Goal: Complete application form: Complete application form

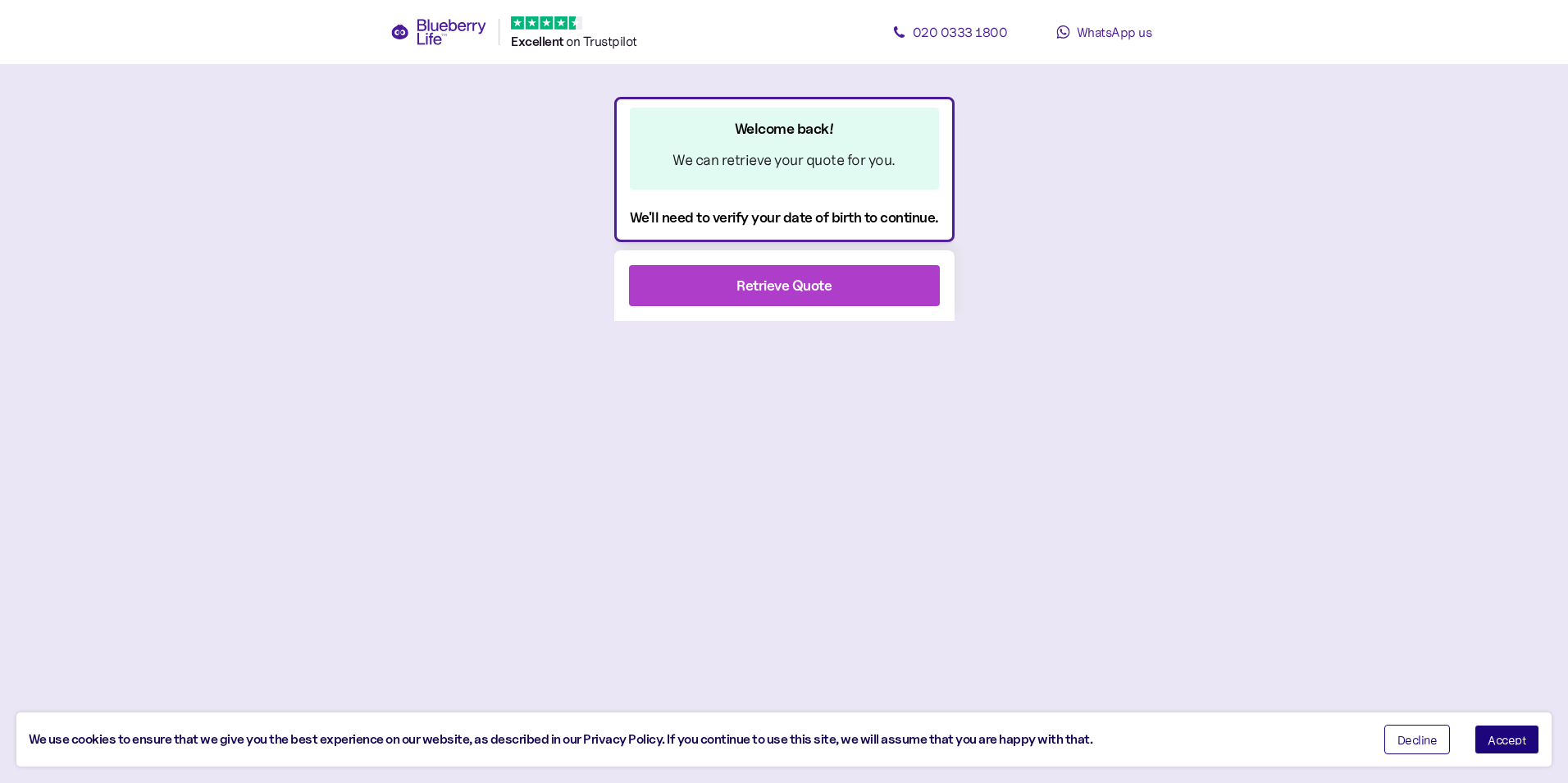
click at [774, 282] on div "Retrieve Quote" at bounding box center [784, 285] width 95 height 22
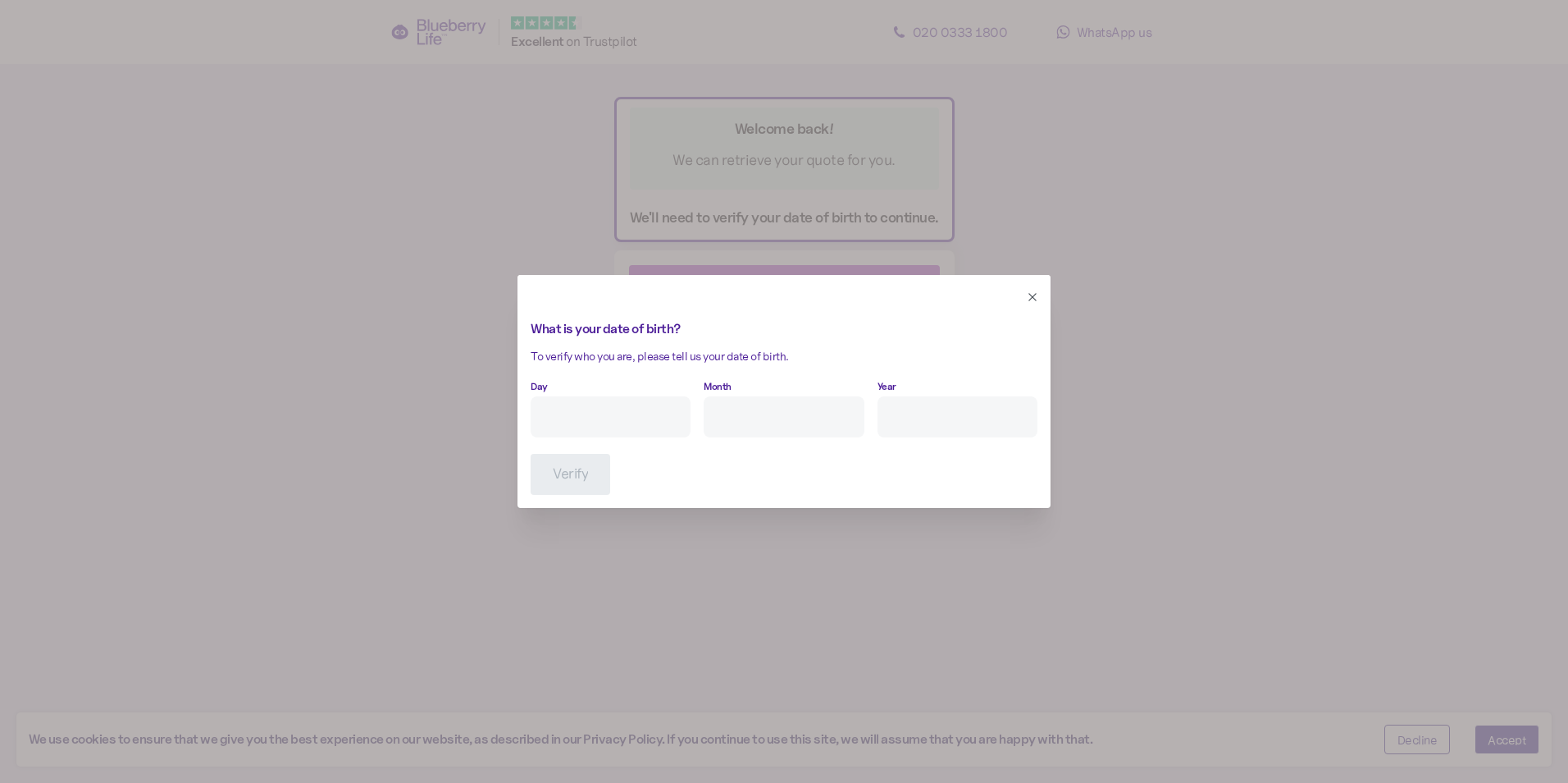
click at [635, 432] on input "Day" at bounding box center [610, 416] width 159 height 41
type input "25"
click at [741, 403] on input "Month" at bounding box center [784, 416] width 159 height 41
type input "2"
drag, startPoint x: 991, startPoint y: 426, endPoint x: 1019, endPoint y: 453, distance: 38.9
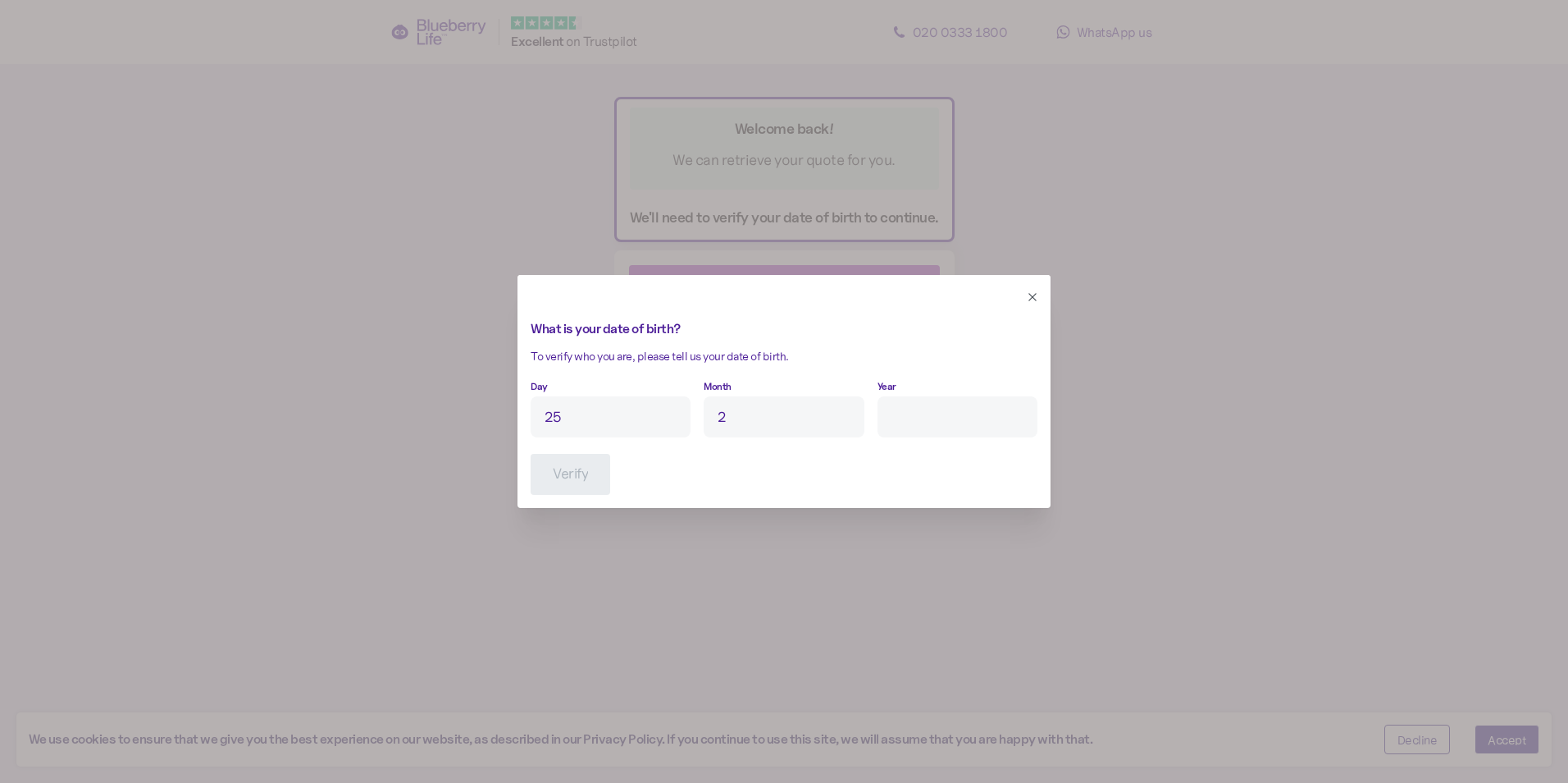
click at [989, 427] on input "Year" at bounding box center [957, 416] width 159 height 41
type input "****"
click at [583, 492] on span "Verify" at bounding box center [569, 474] width 35 height 39
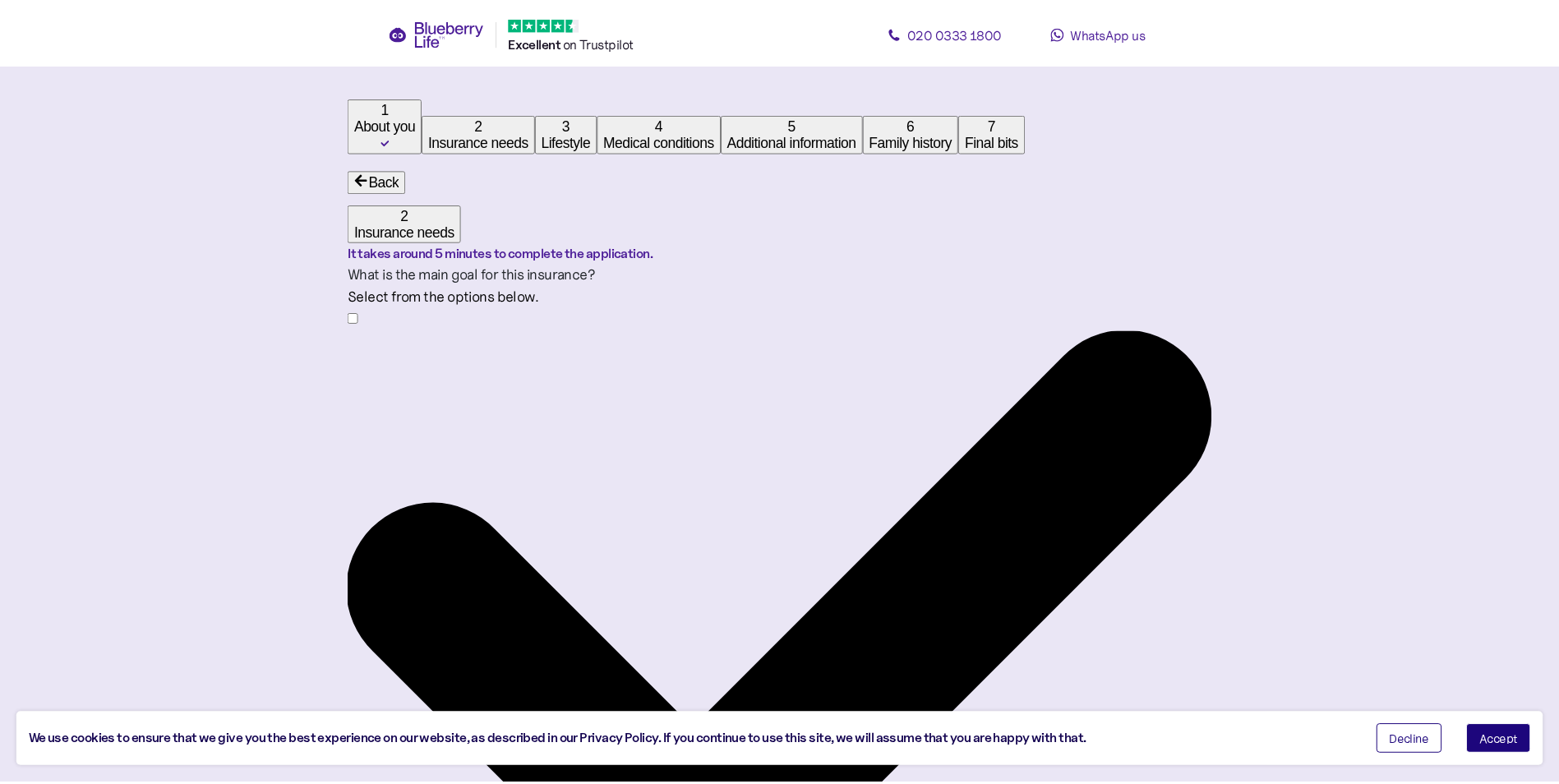
scroll to position [31, 0]
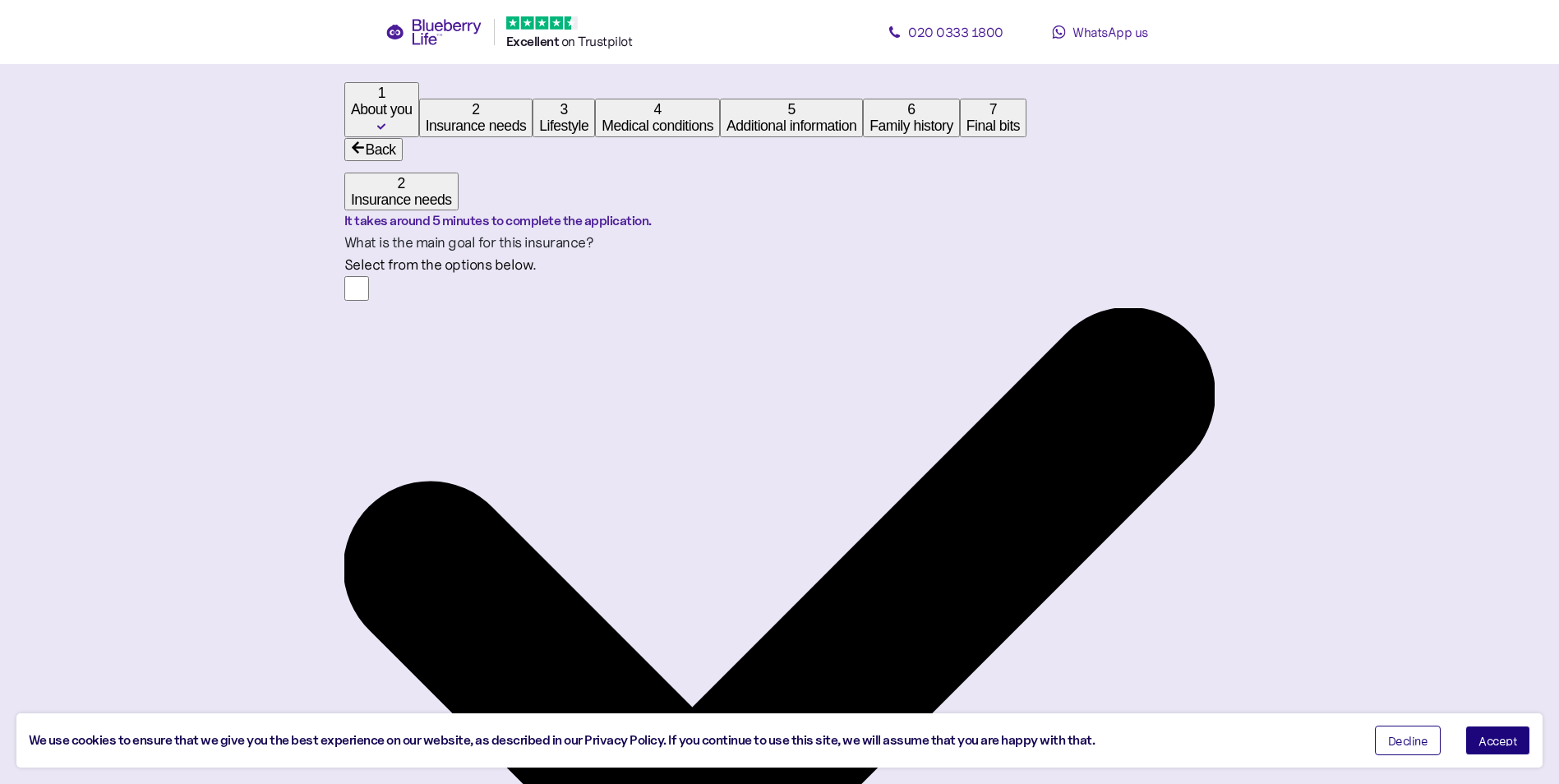
click at [639, 373] on div "Cover my mortgage" at bounding box center [780, 610] width 870 height 669
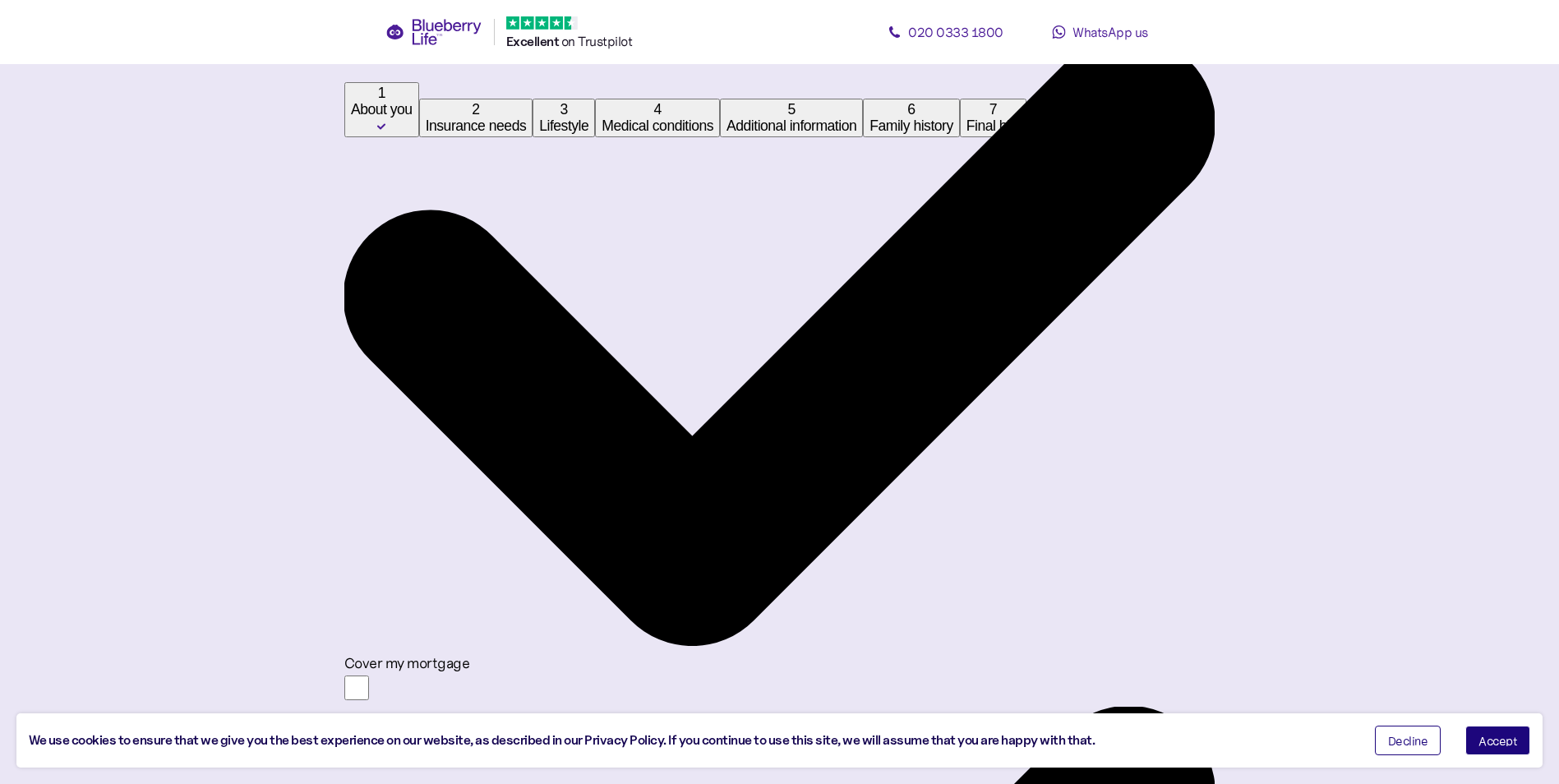
scroll to position [360, 0]
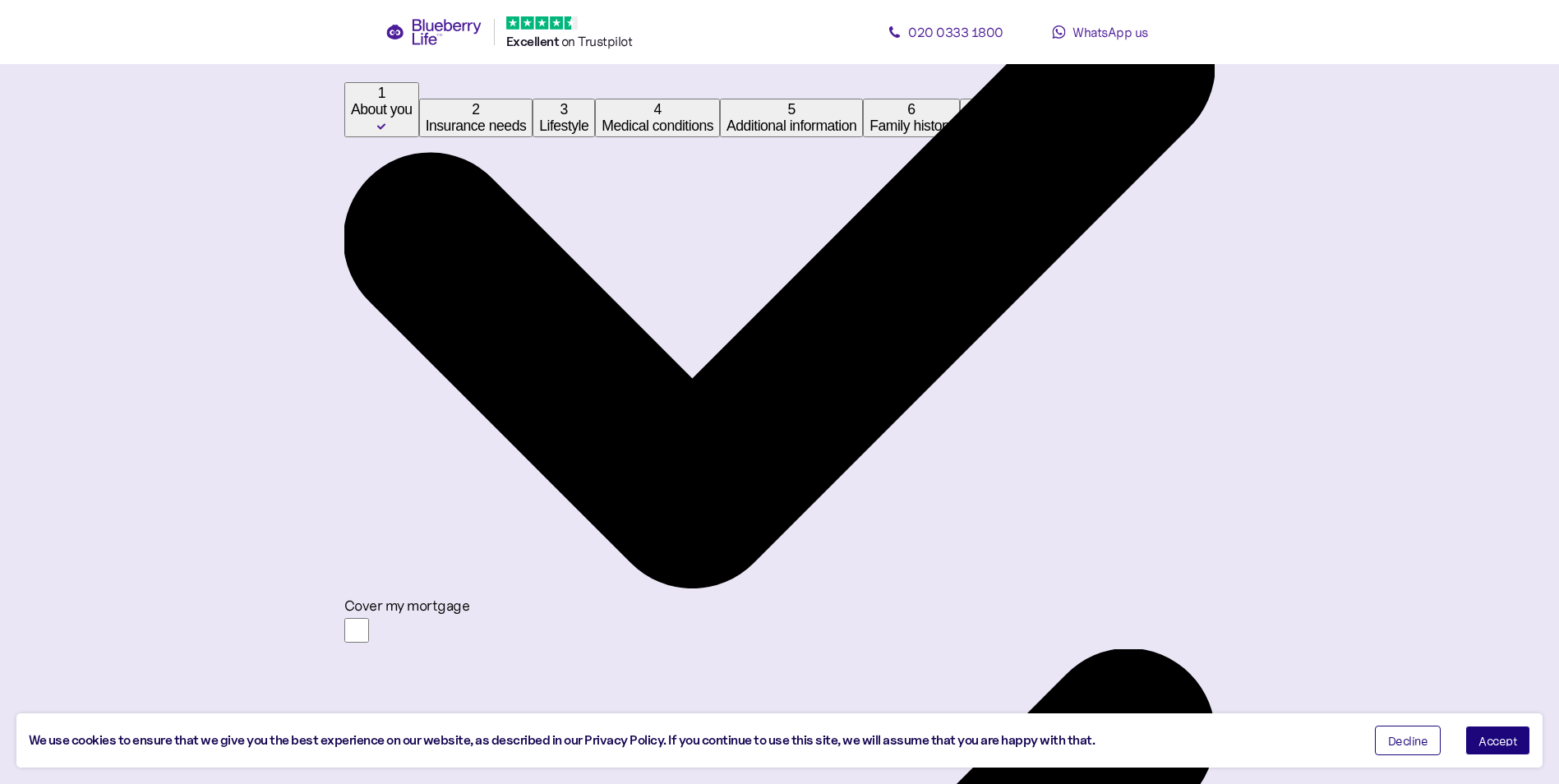
type input "**"
type input "*******"
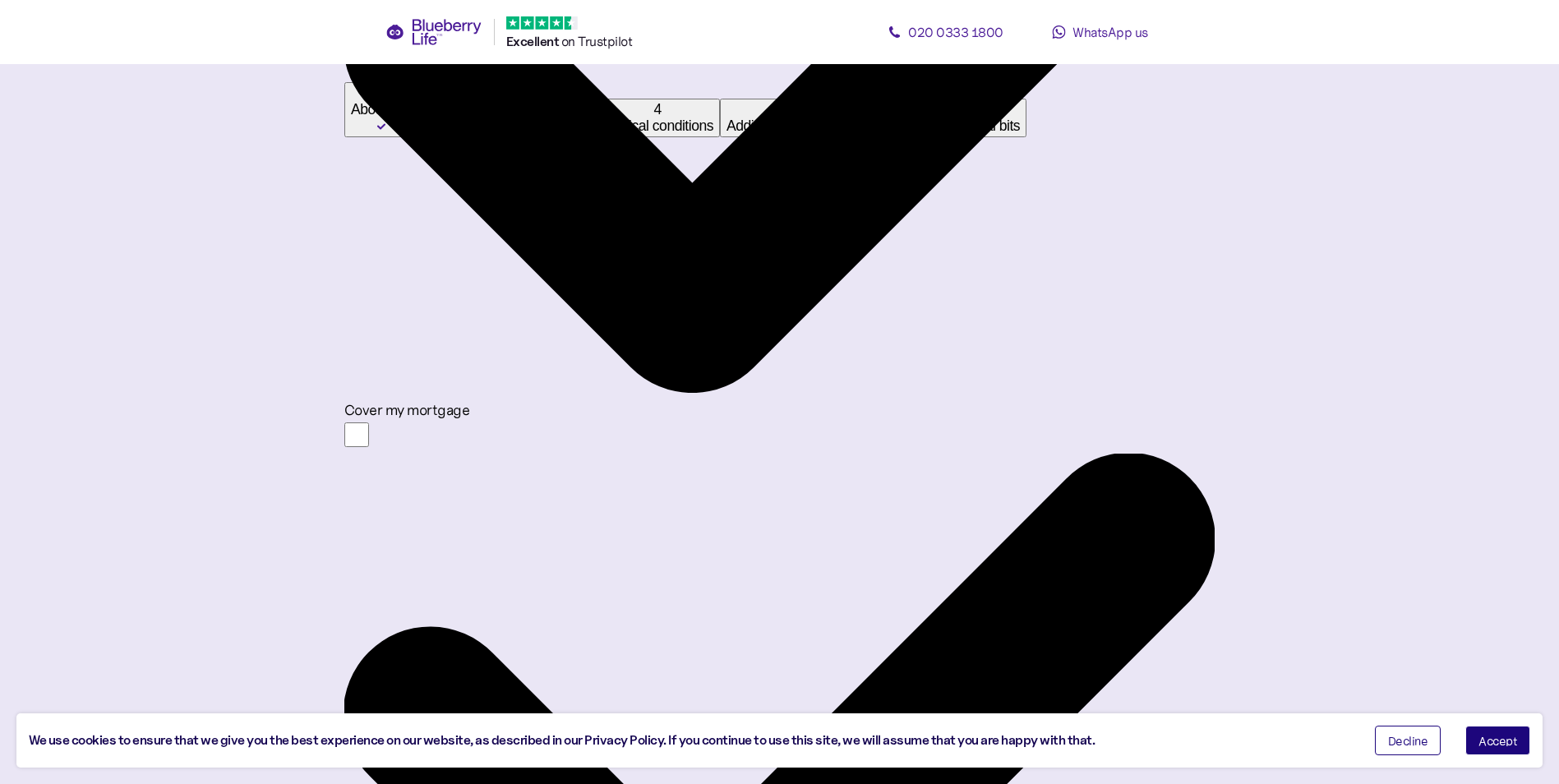
scroll to position [586, 0]
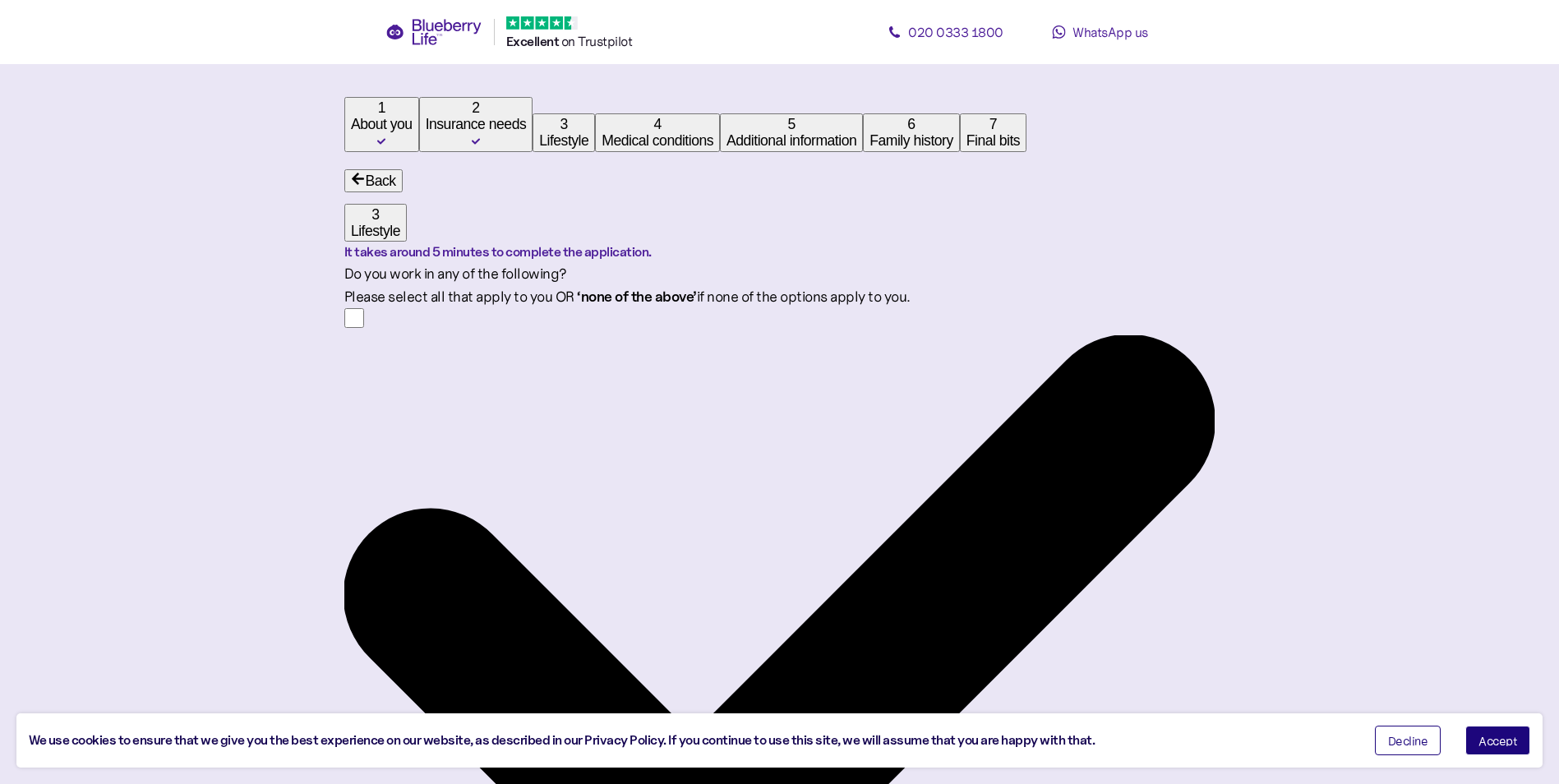
click at [1509, 743] on span "Accept" at bounding box center [1498, 740] width 39 height 12
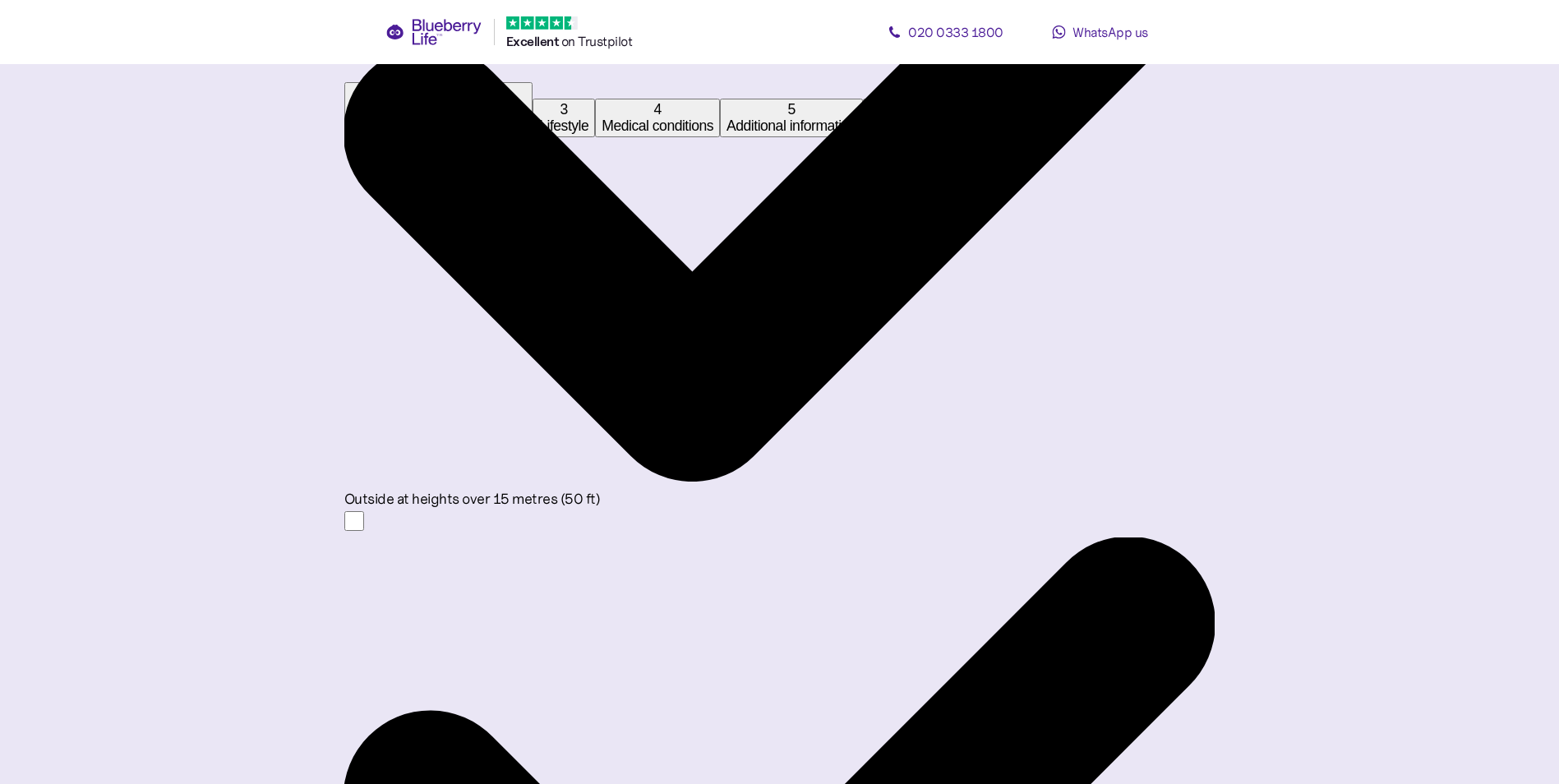
scroll to position [464, 0]
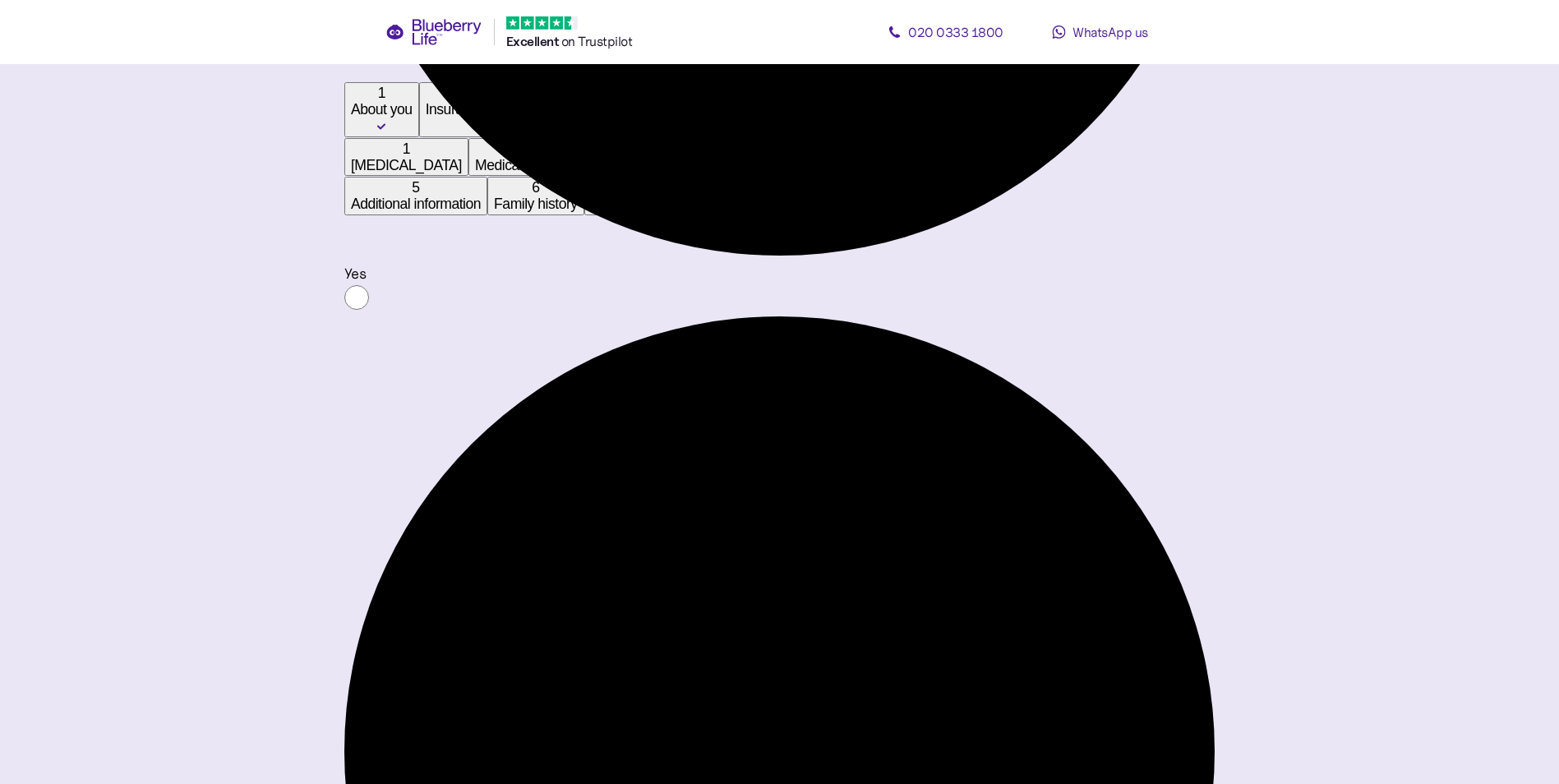
scroll to position [1068, 0]
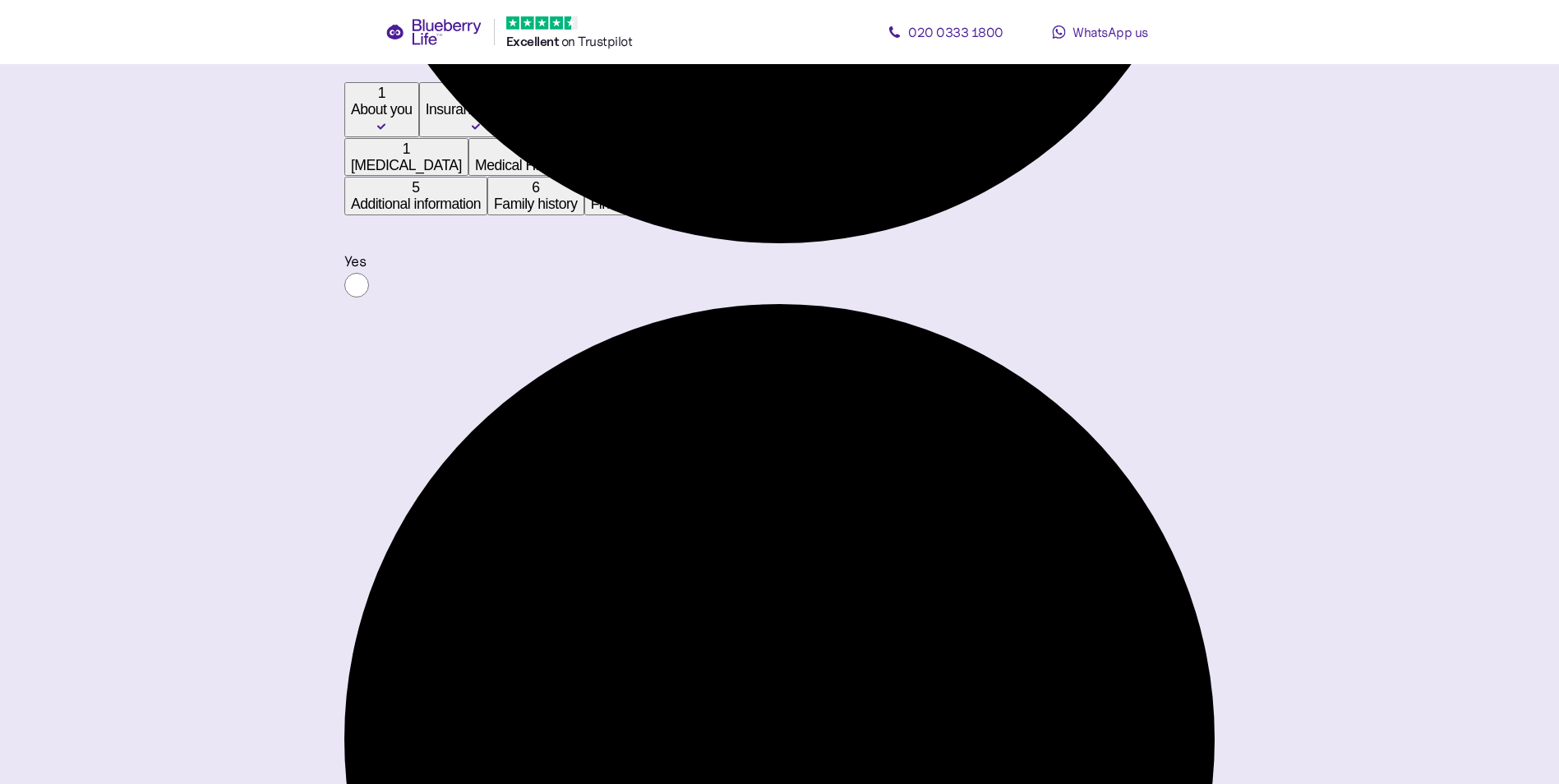
drag, startPoint x: 772, startPoint y: 504, endPoint x: 856, endPoint y: 564, distance: 103.2
type input "****"
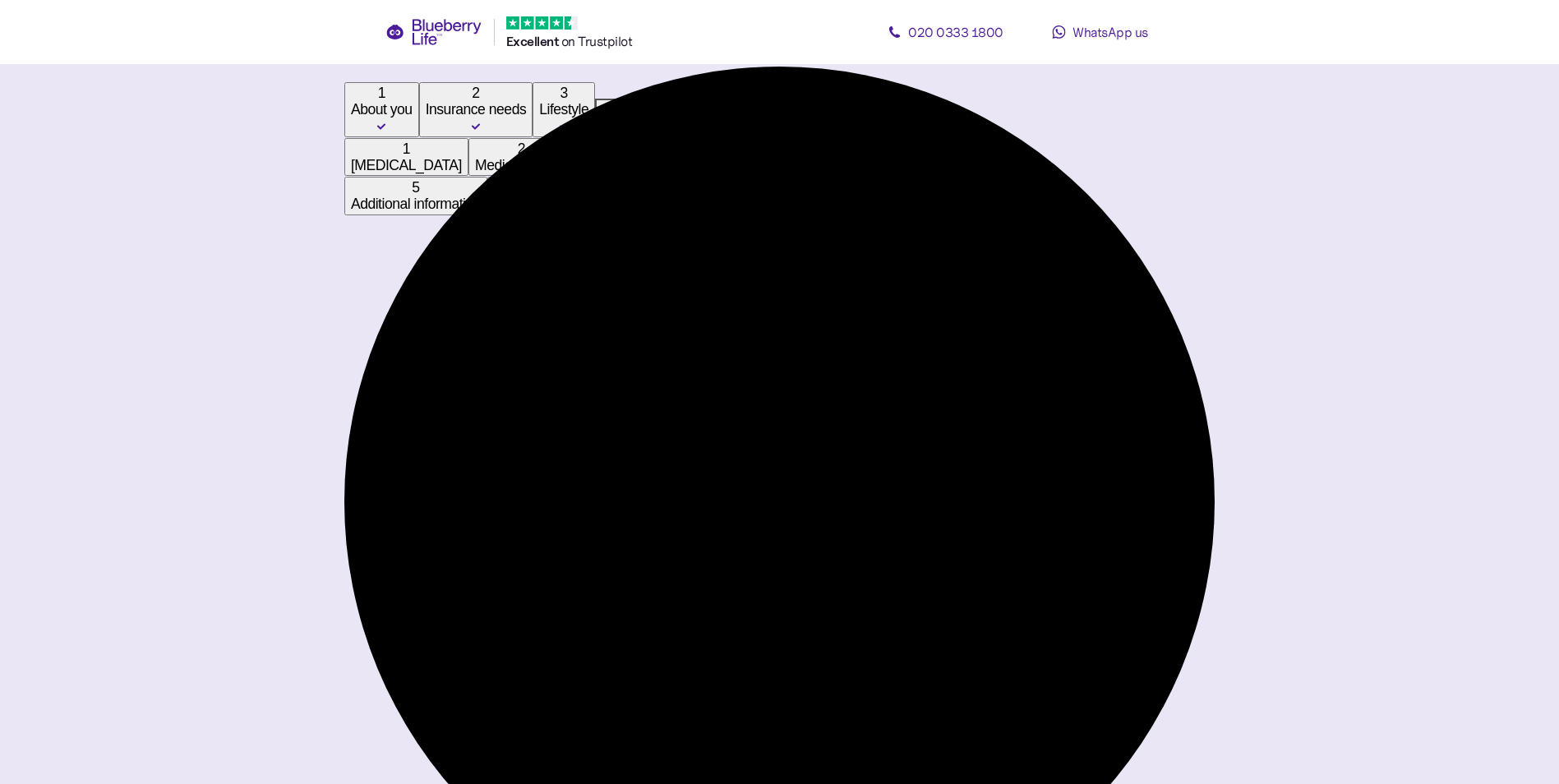
scroll to position [1314, 0]
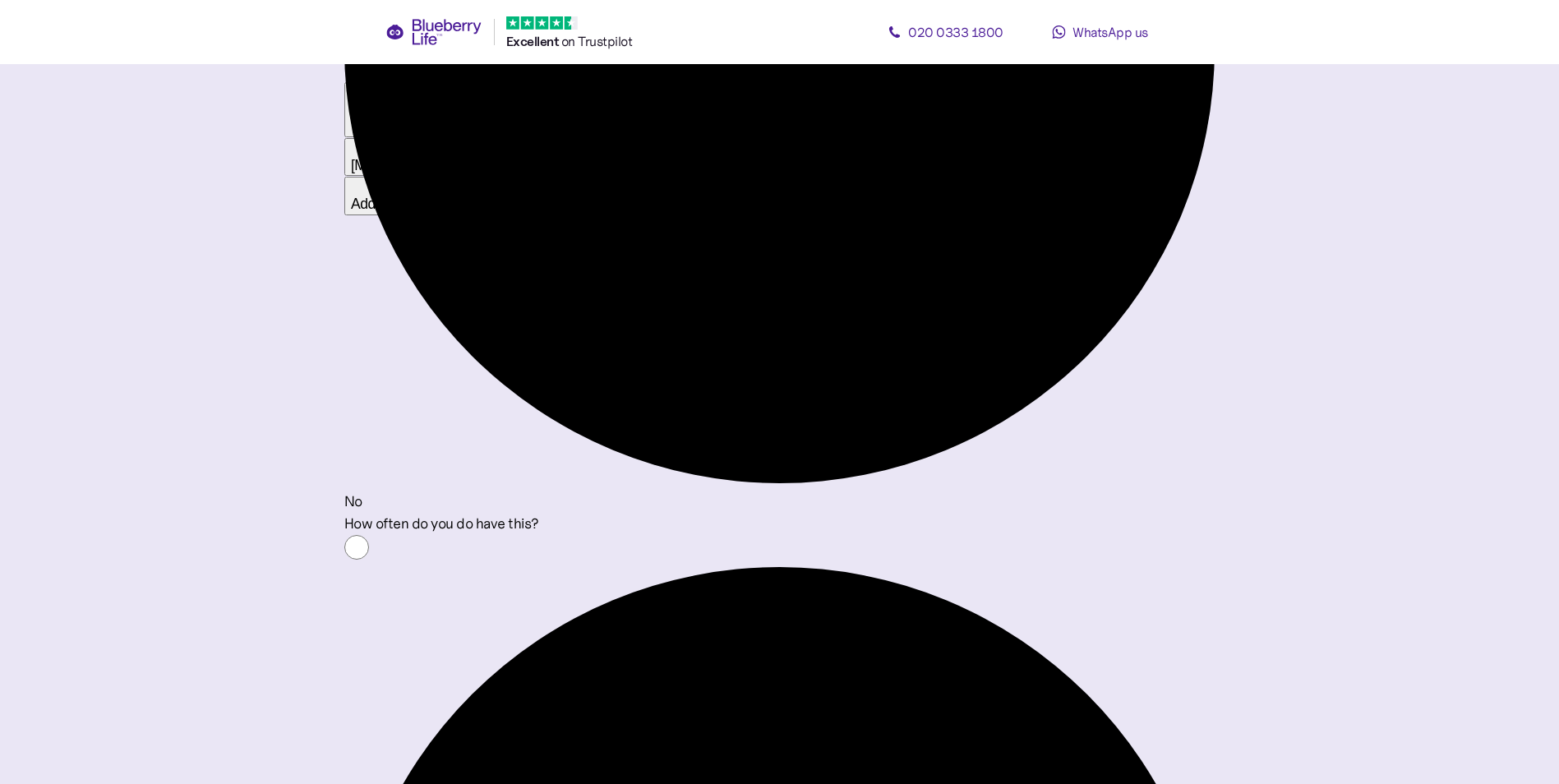
scroll to position [1766, 0]
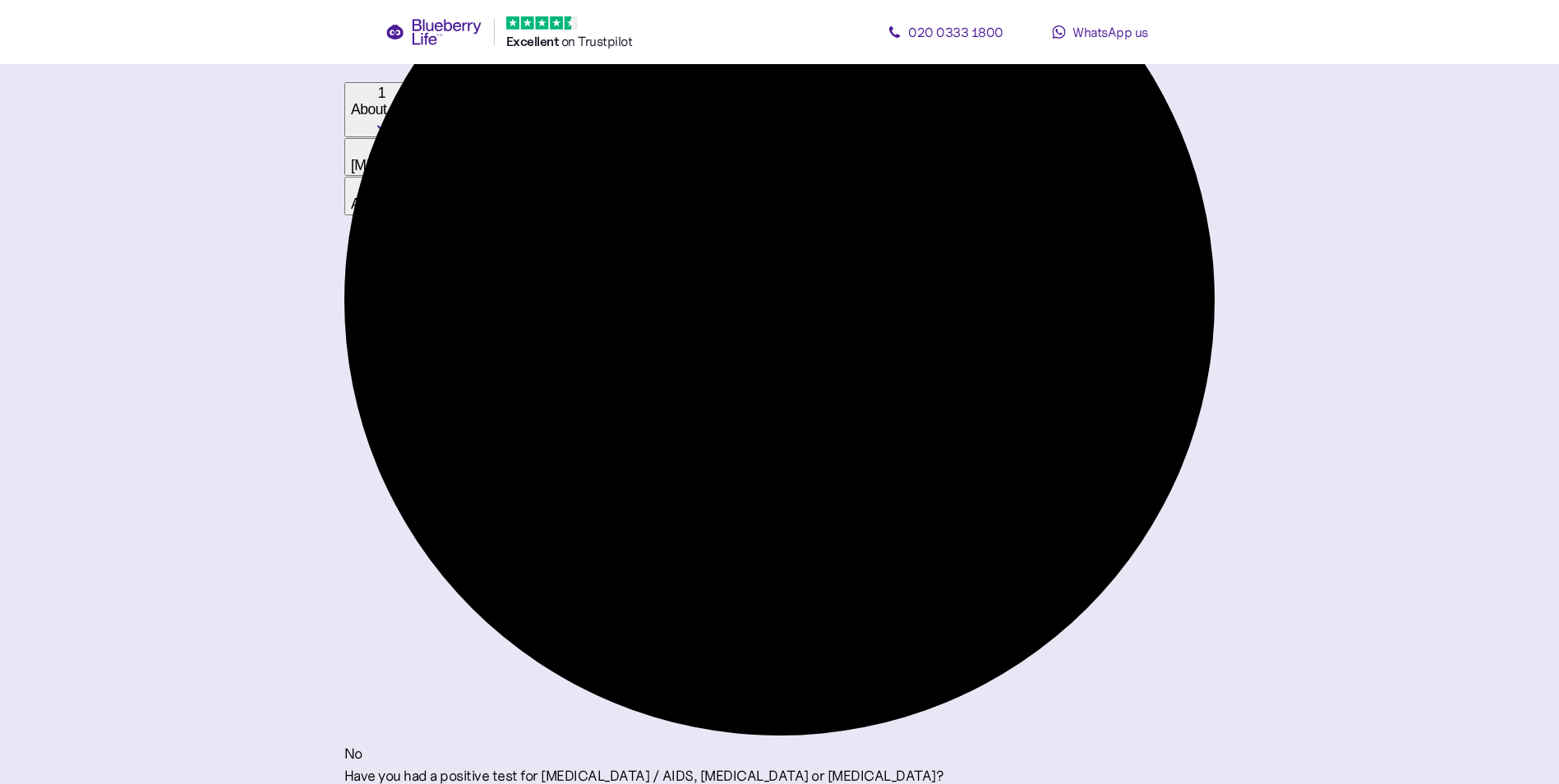
scroll to position [1445, 0]
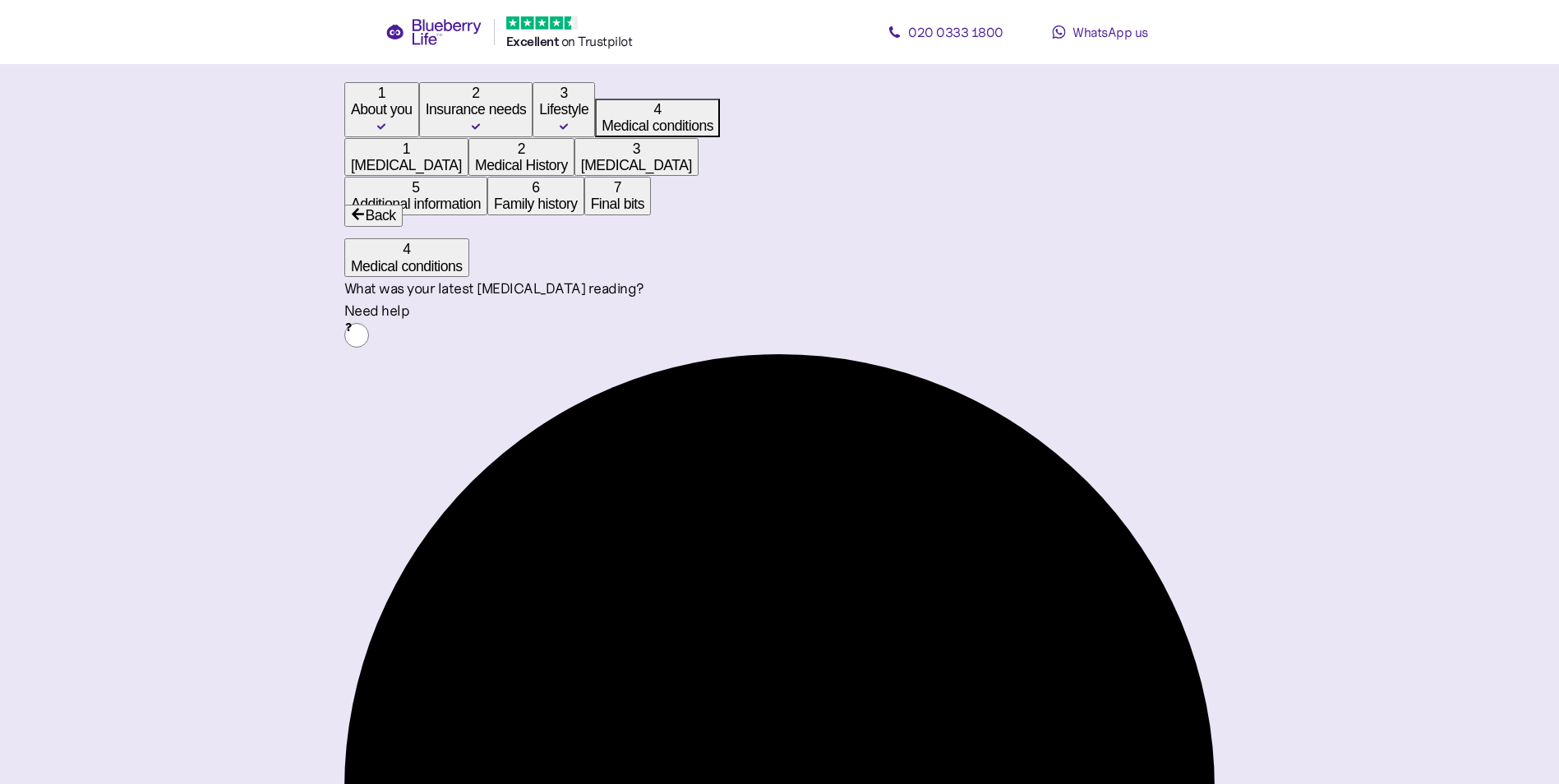
scroll to position [82, 0]
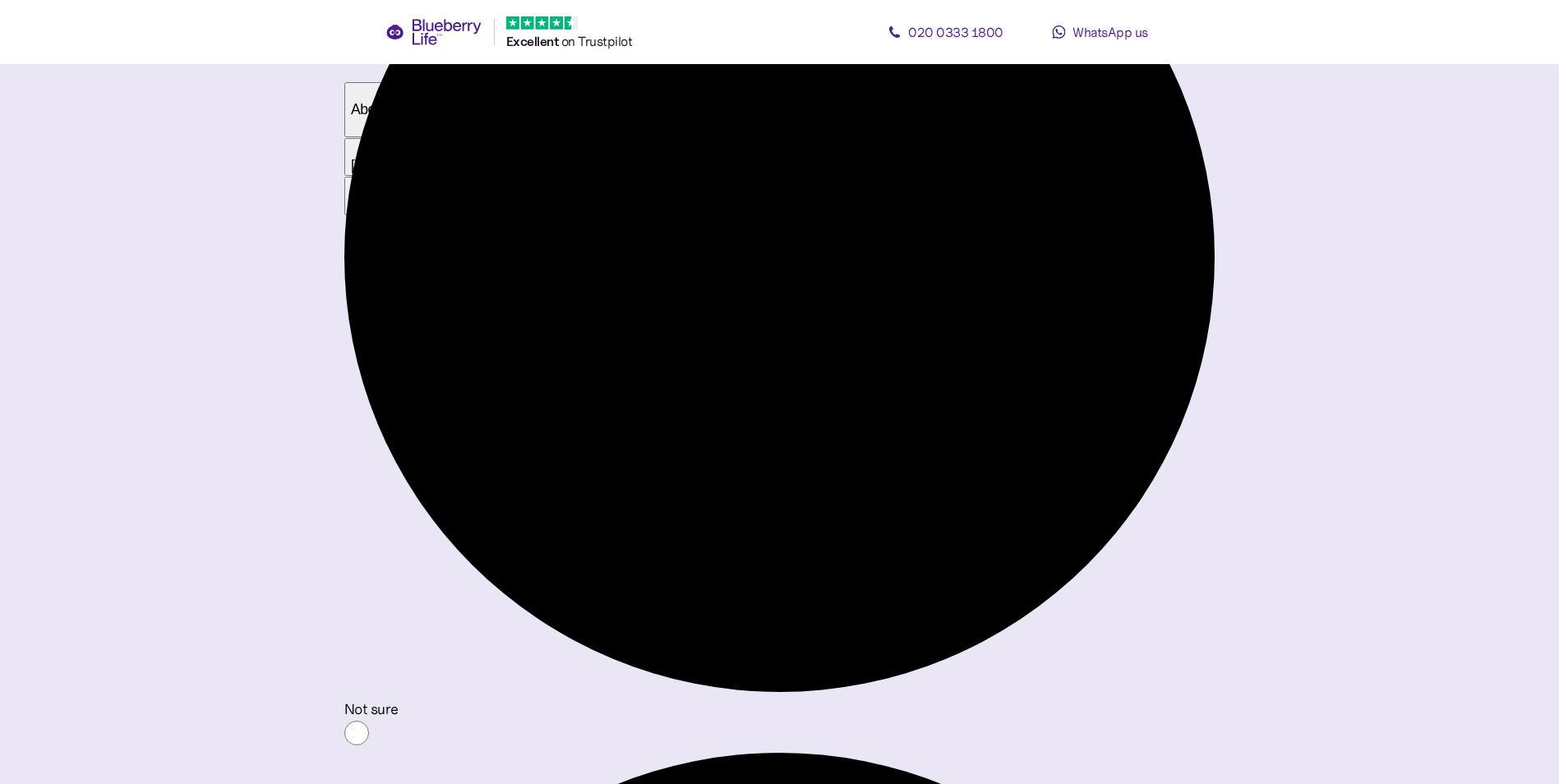
scroll to position [739, 0]
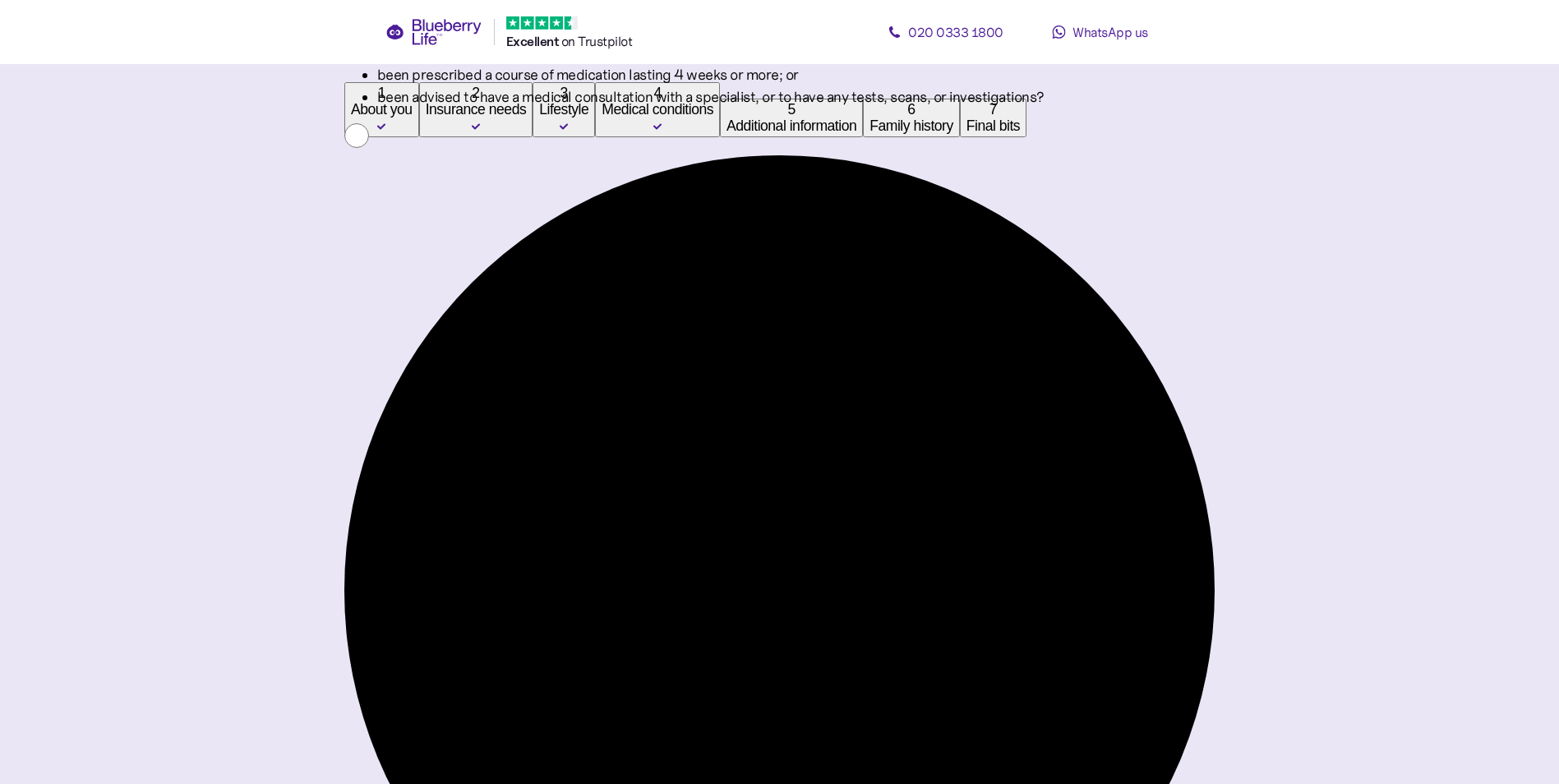
scroll to position [410, 0]
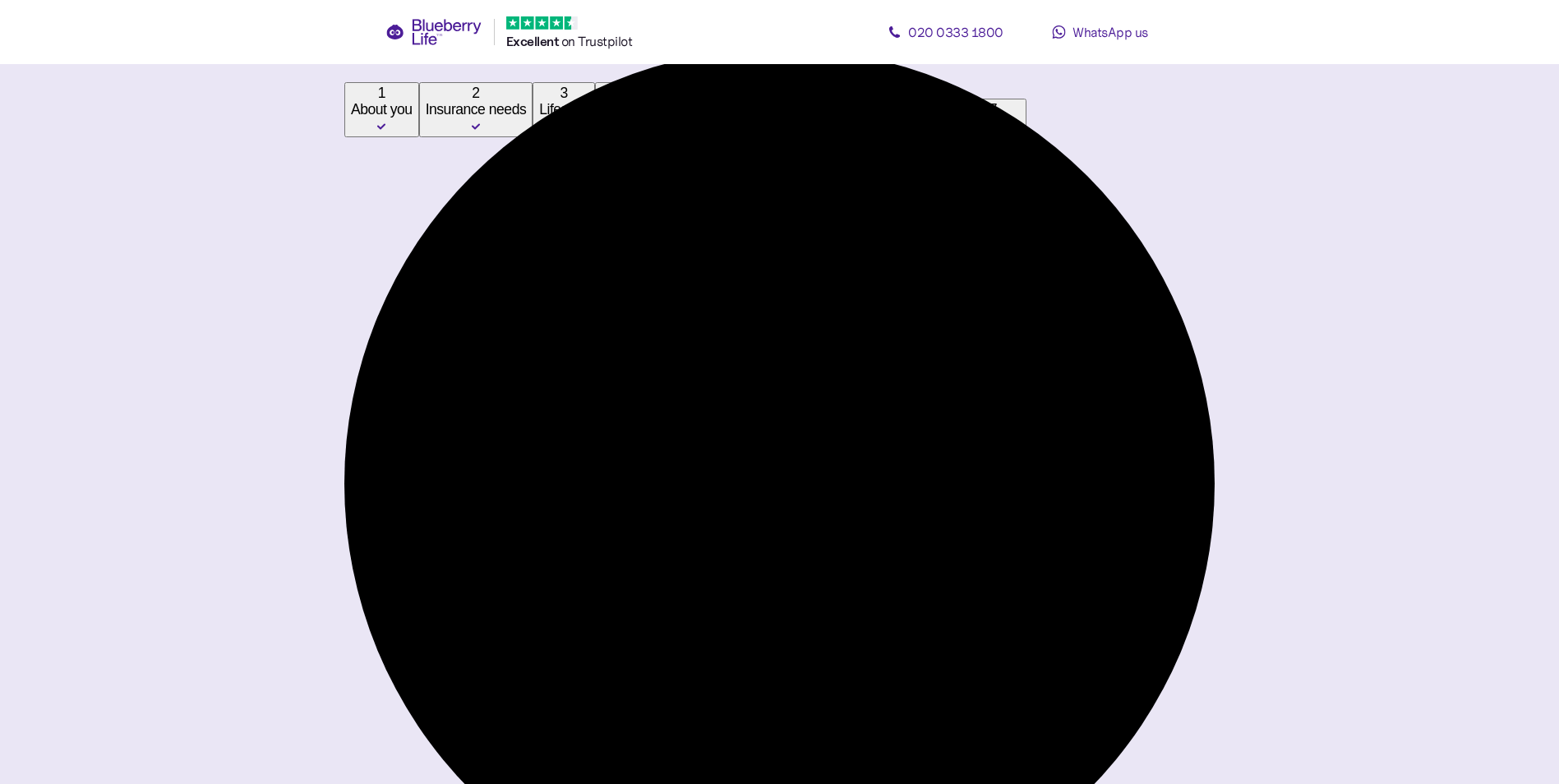
scroll to position [567, 0]
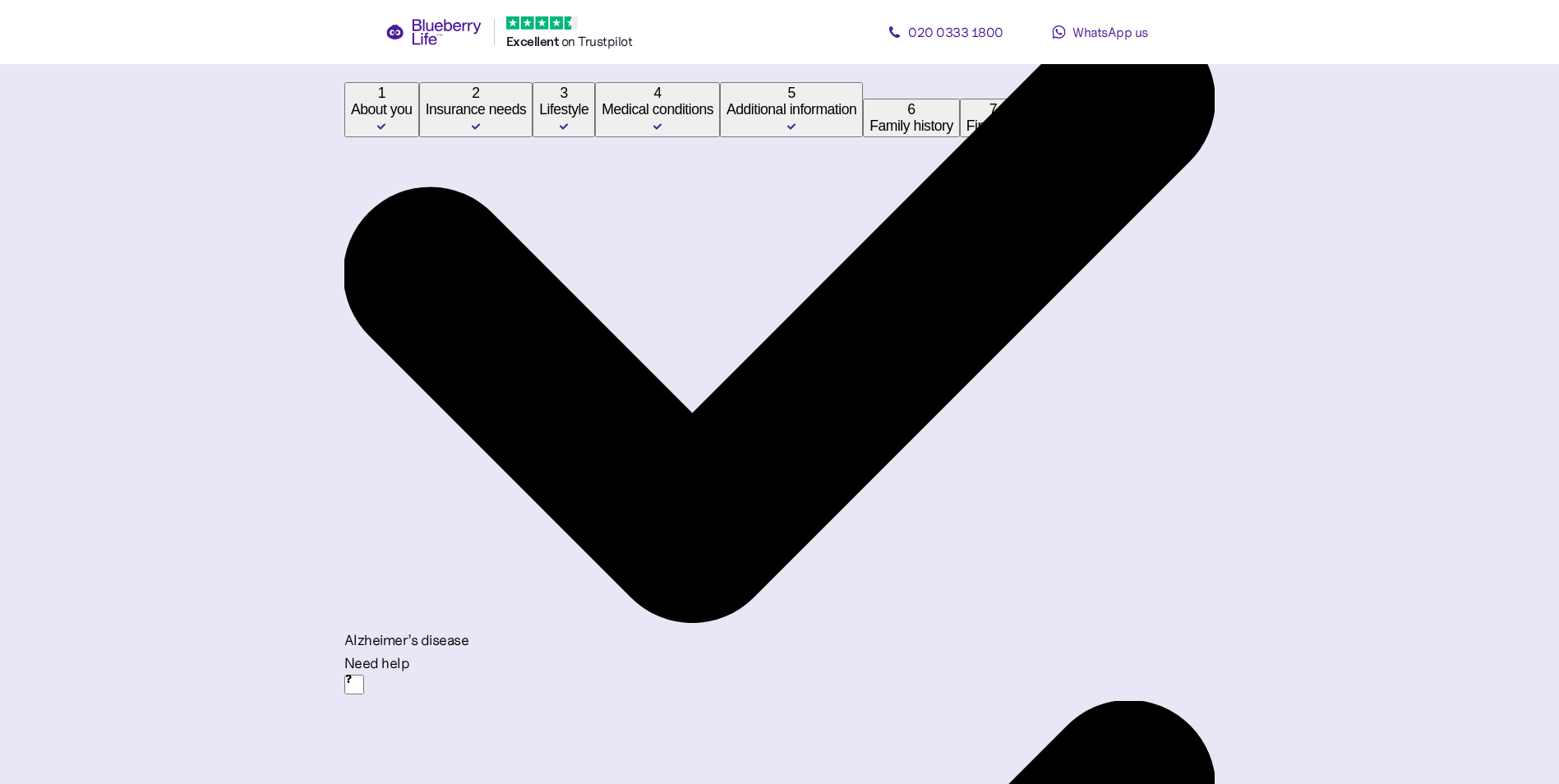
scroll to position [347, 0]
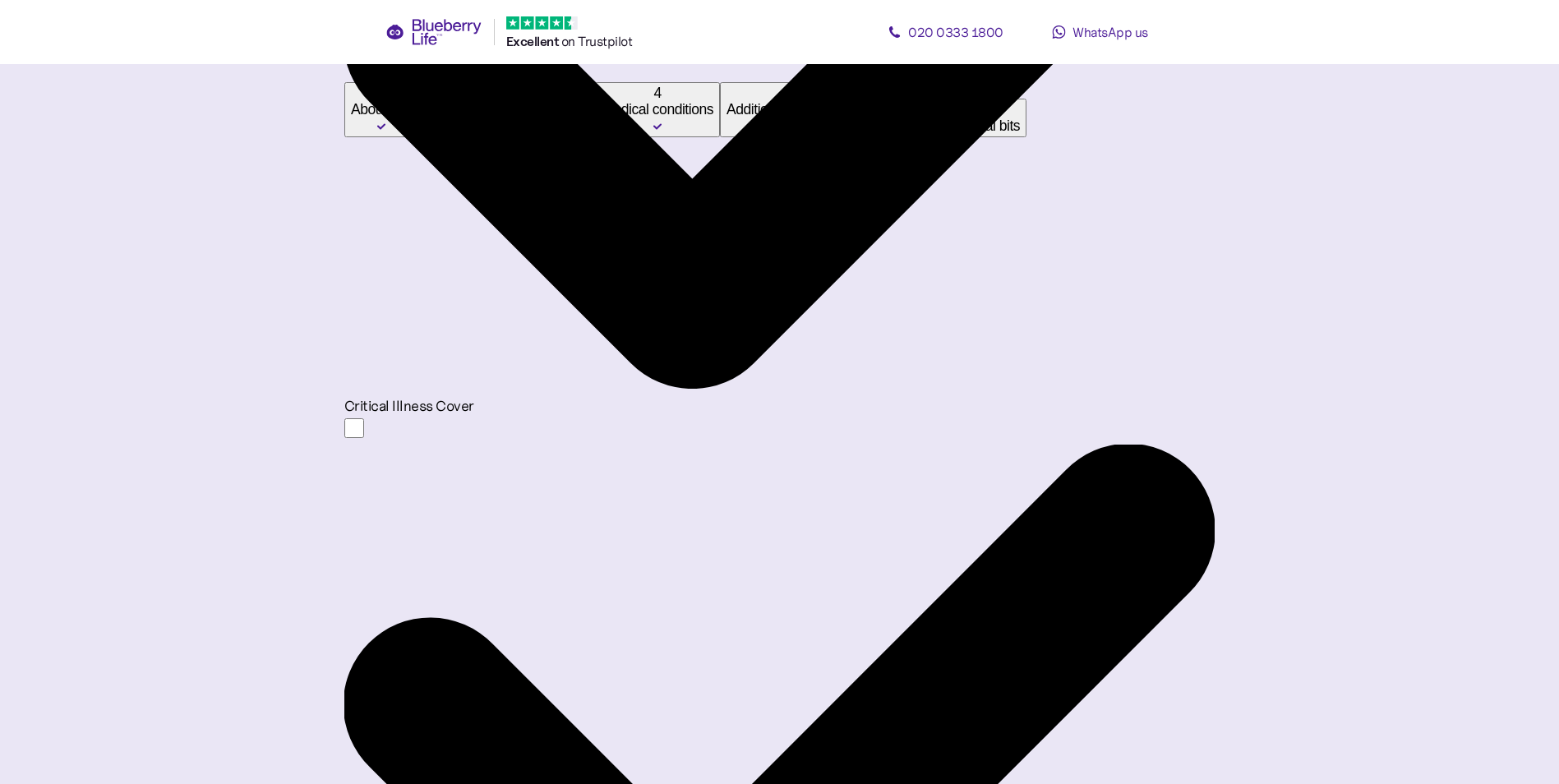
scroll to position [534, 0]
type input "**********"
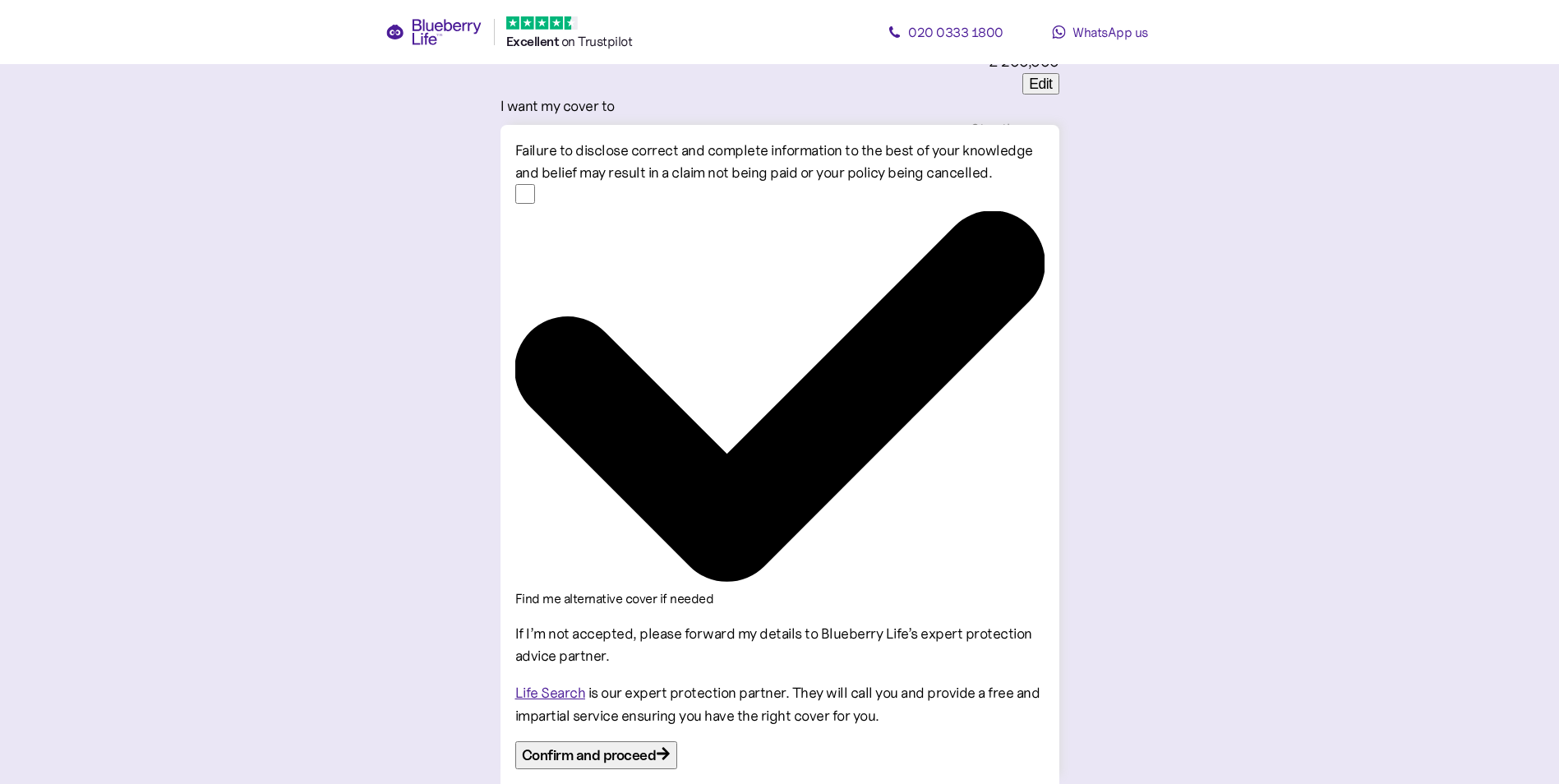
scroll to position [1890, 0]
click at [657, 751] on div "Confirm and proceed" at bounding box center [589, 755] width 135 height 22
